Goal: Task Accomplishment & Management: Manage account settings

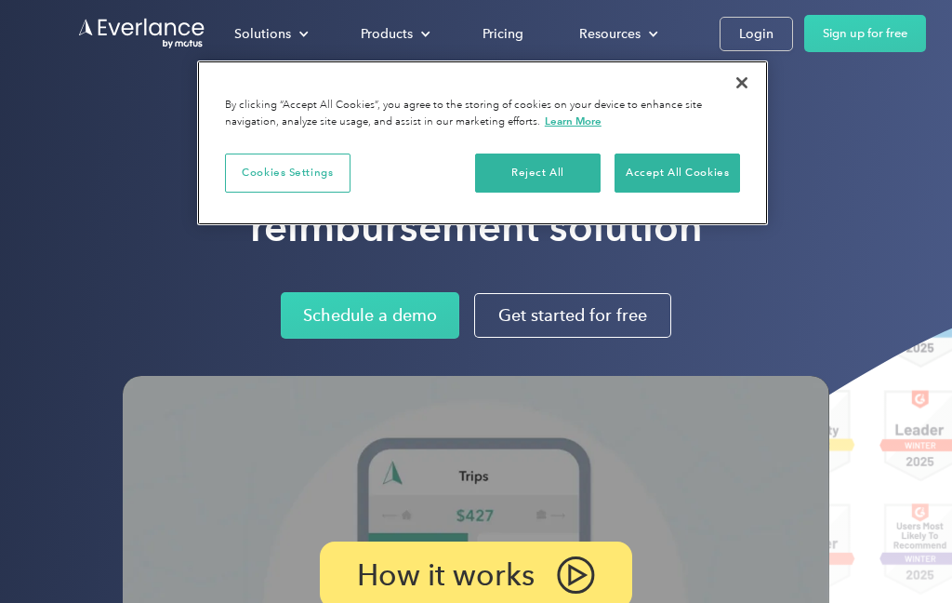
click at [672, 168] on button "Accept All Cookies" at bounding box center [678, 172] width 126 height 39
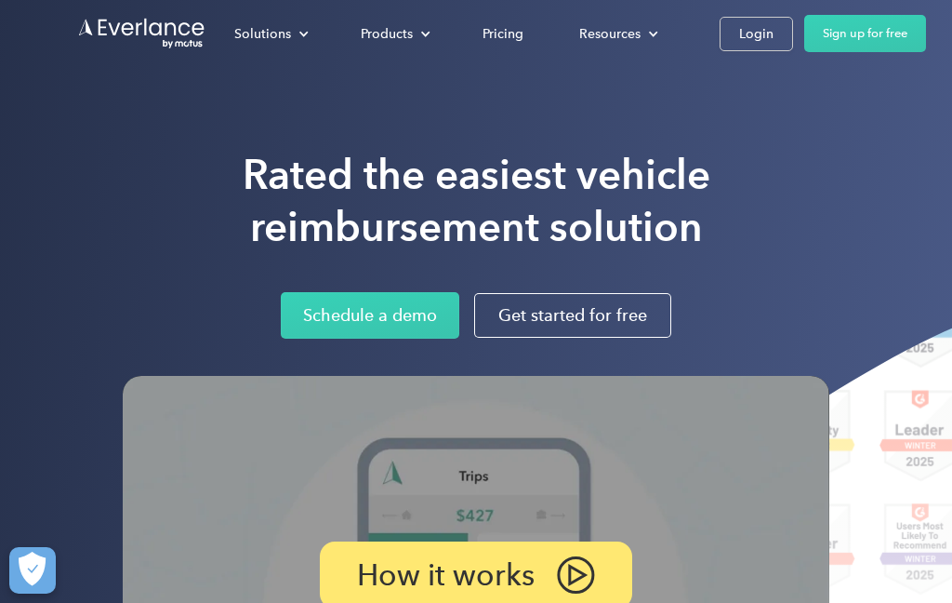
click at [755, 38] on div "Login" at bounding box center [756, 33] width 34 height 23
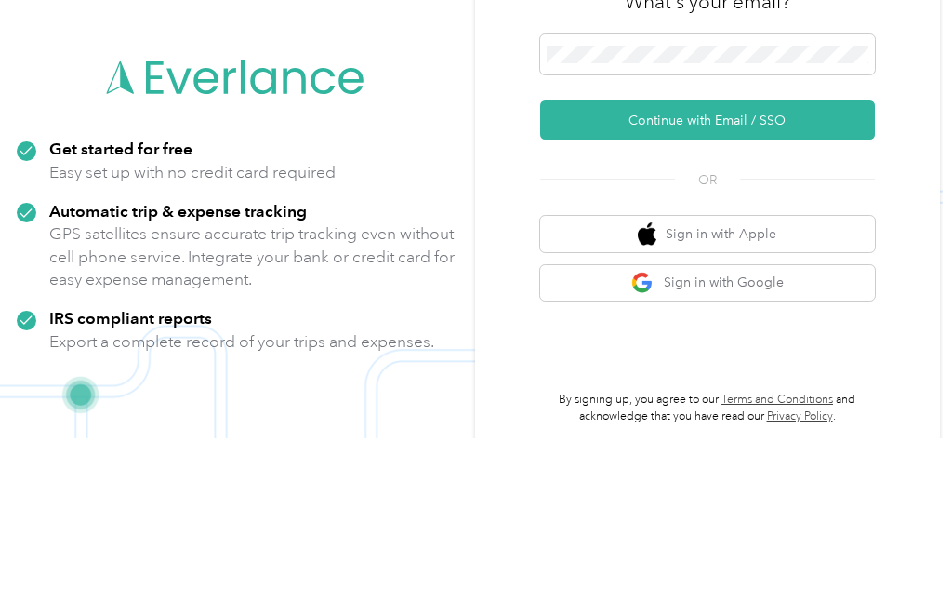
click at [626, 265] on button "Continue with Email / SSO" at bounding box center [707, 284] width 335 height 39
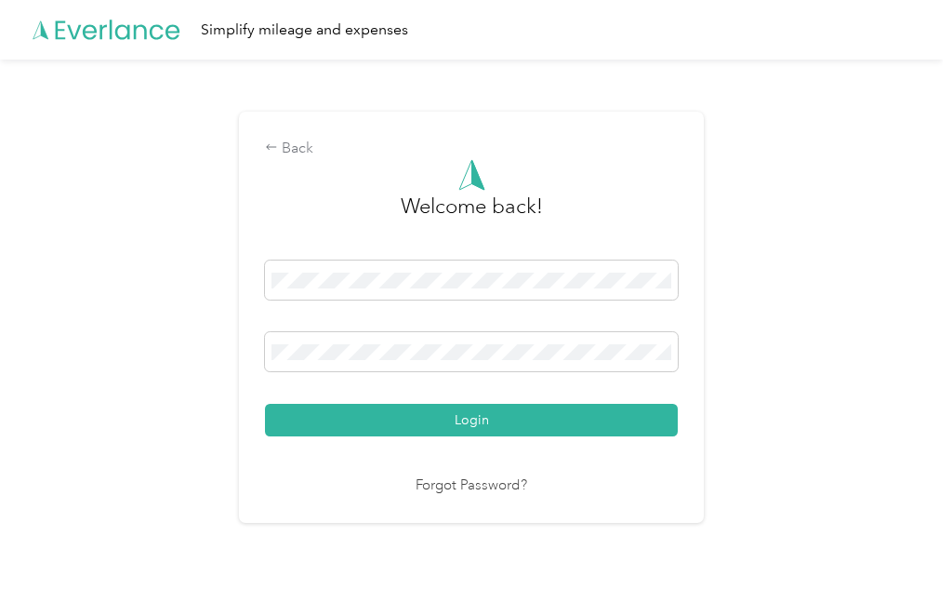
scroll to position [53, 0]
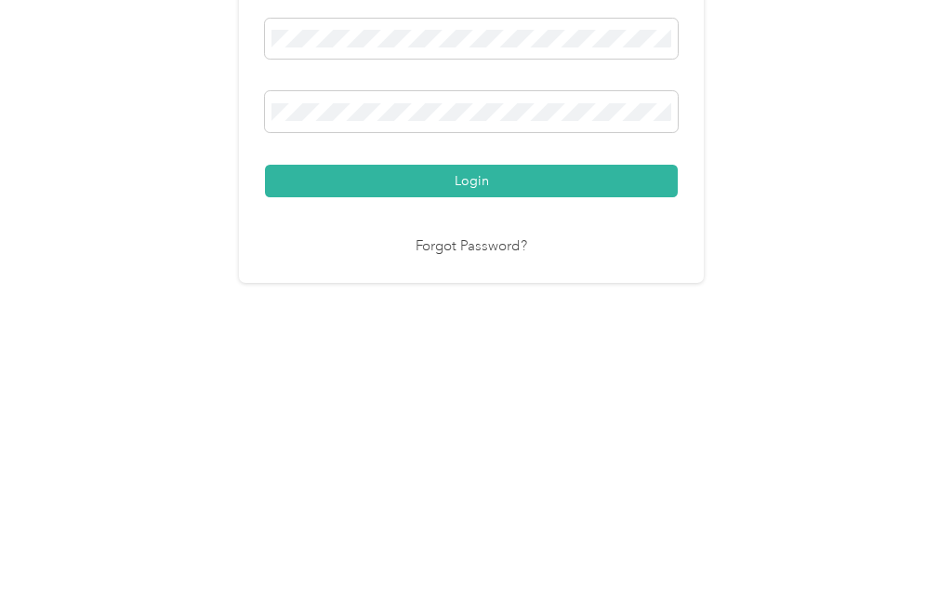
click at [545, 406] on button "Login" at bounding box center [471, 422] width 413 height 33
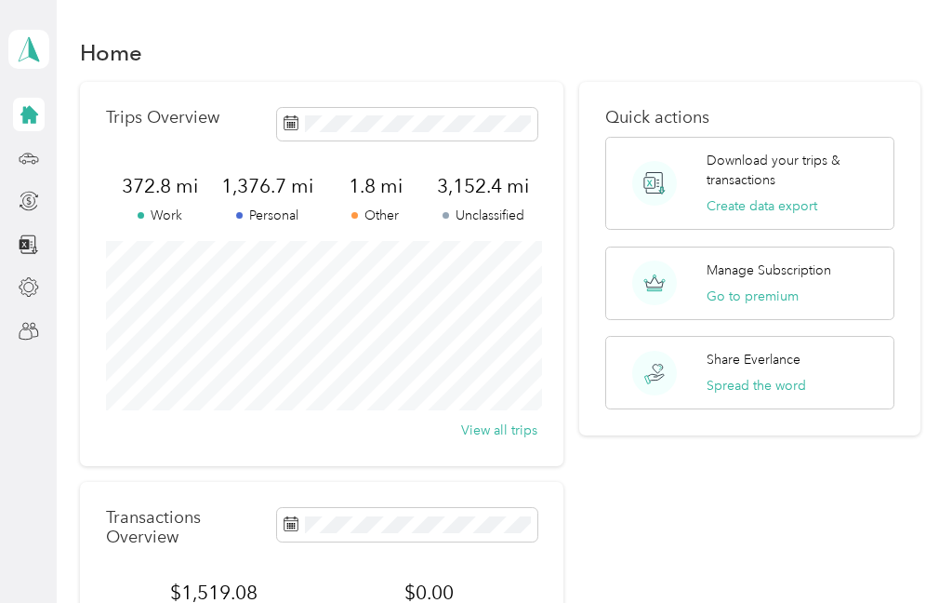
click at [21, 122] on icon at bounding box center [29, 114] width 20 height 20
click at [29, 148] on icon at bounding box center [29, 158] width 20 height 20
